Goal: Find specific page/section: Find specific page/section

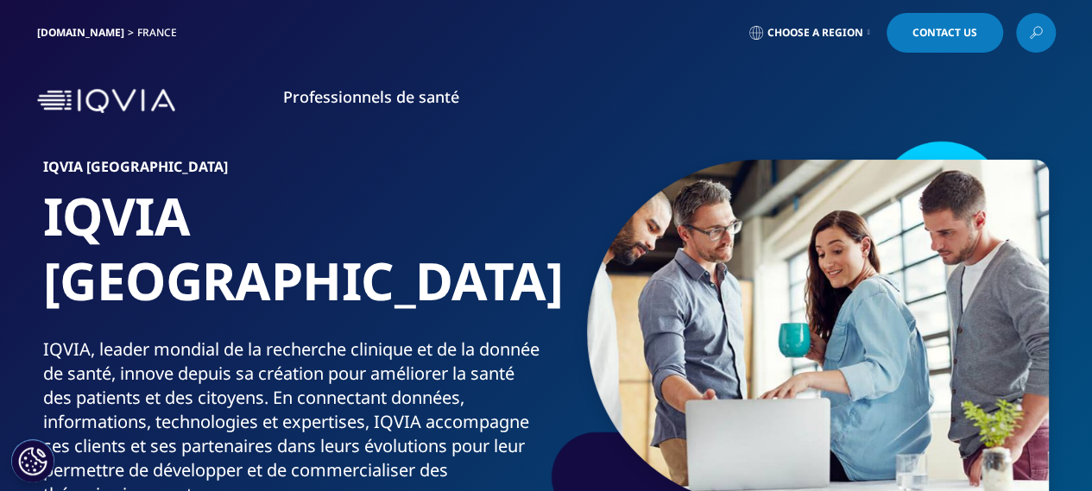
click at [868, 41] on link "Choose a Region" at bounding box center [810, 33] width 128 height 40
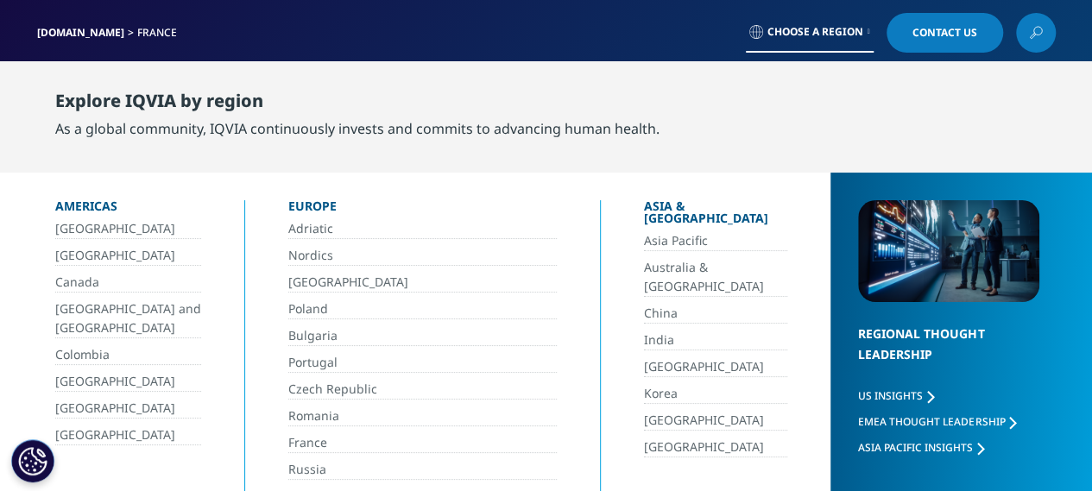
click at [301, 433] on link "France" at bounding box center [422, 443] width 268 height 20
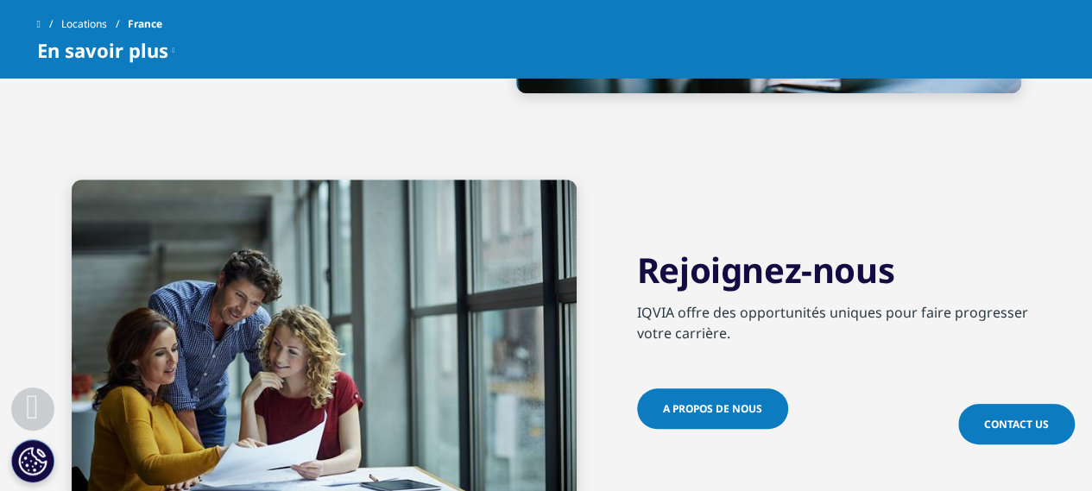
scroll to position [4063, 0]
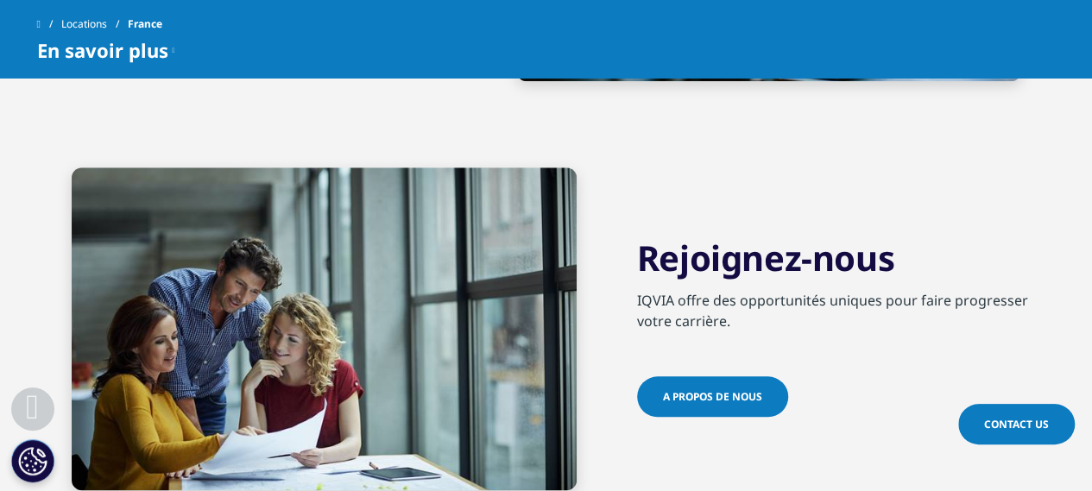
click at [734, 376] on link "A PROPOS DE NOUS" at bounding box center [712, 396] width 151 height 41
